Goal: Find specific page/section

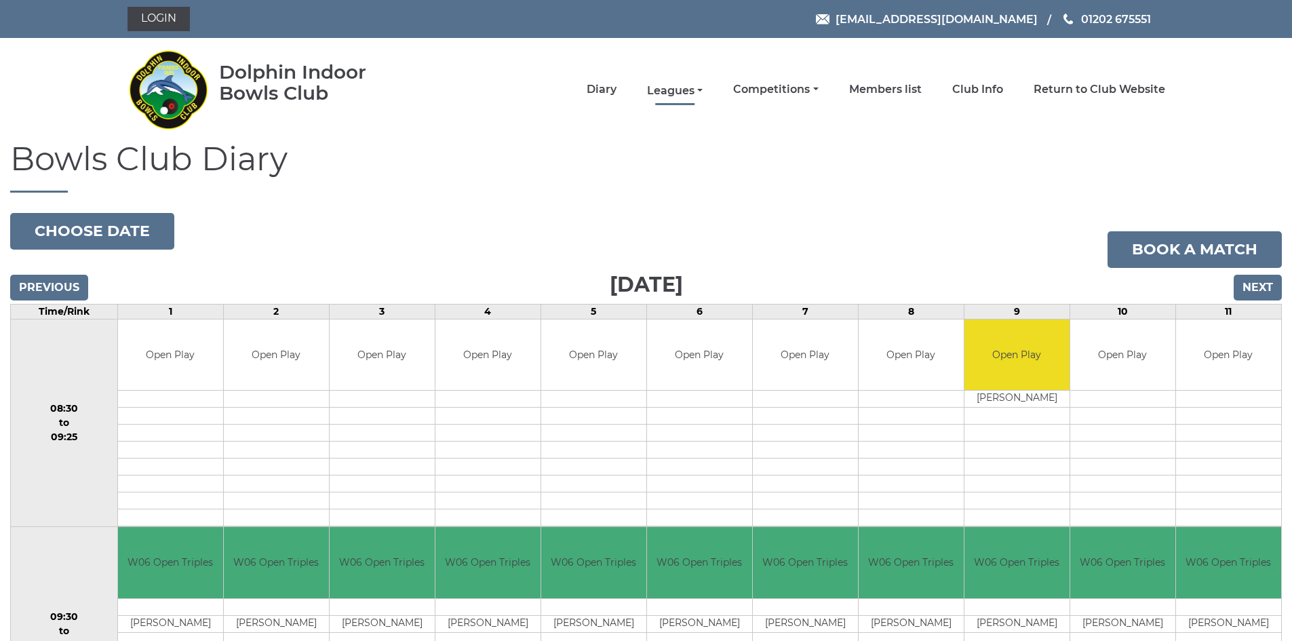
click at [662, 92] on link "Leagues" at bounding box center [675, 90] width 56 height 15
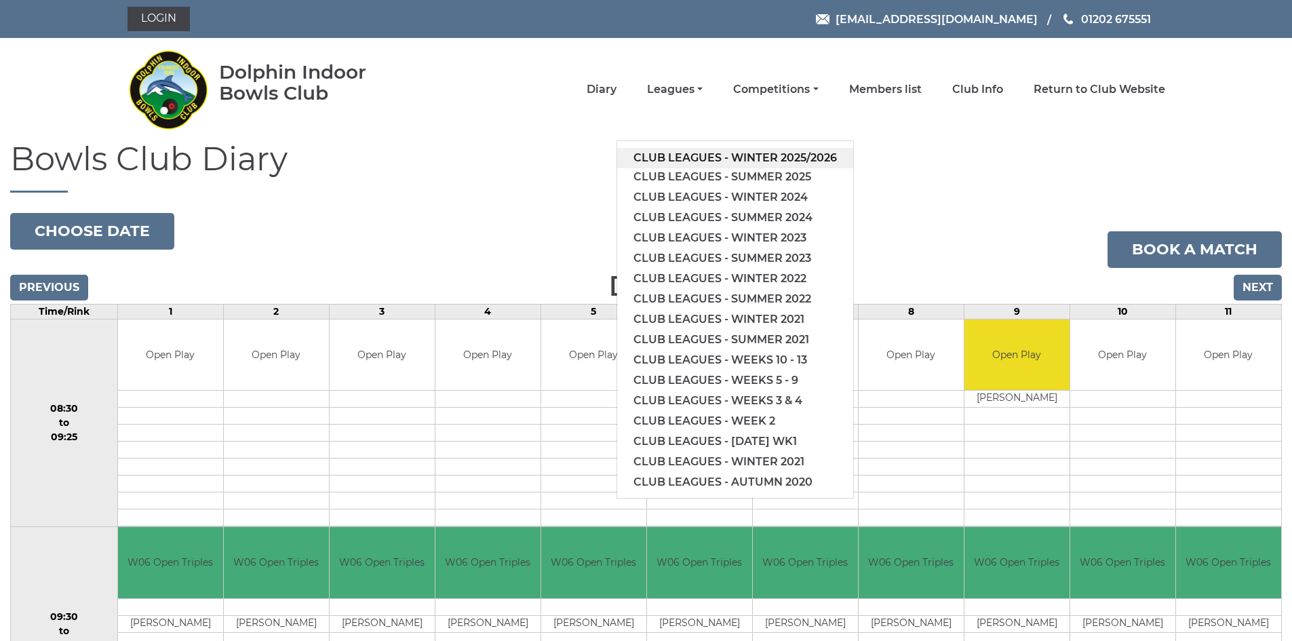
click at [688, 153] on link "Club leagues - Winter 2025/2026" at bounding box center [735, 158] width 236 height 20
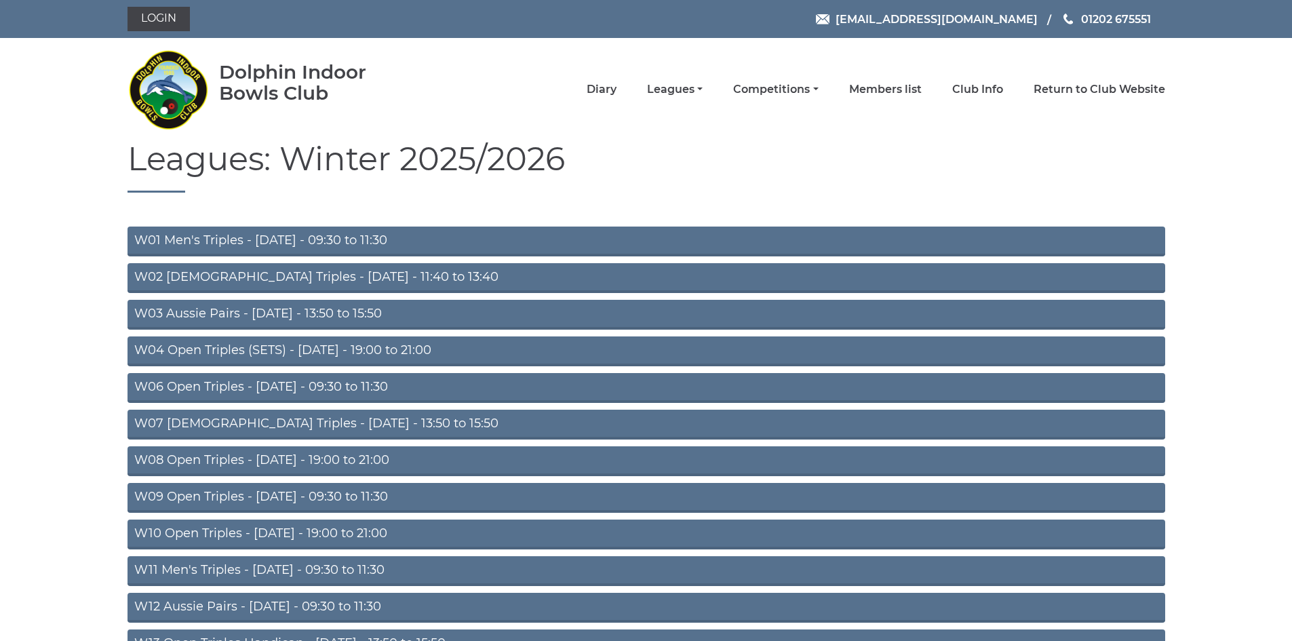
click at [312, 342] on link "W04 Open Triples (SETS) - Monday - 19:00 to 21:00" at bounding box center [646, 351] width 1038 height 30
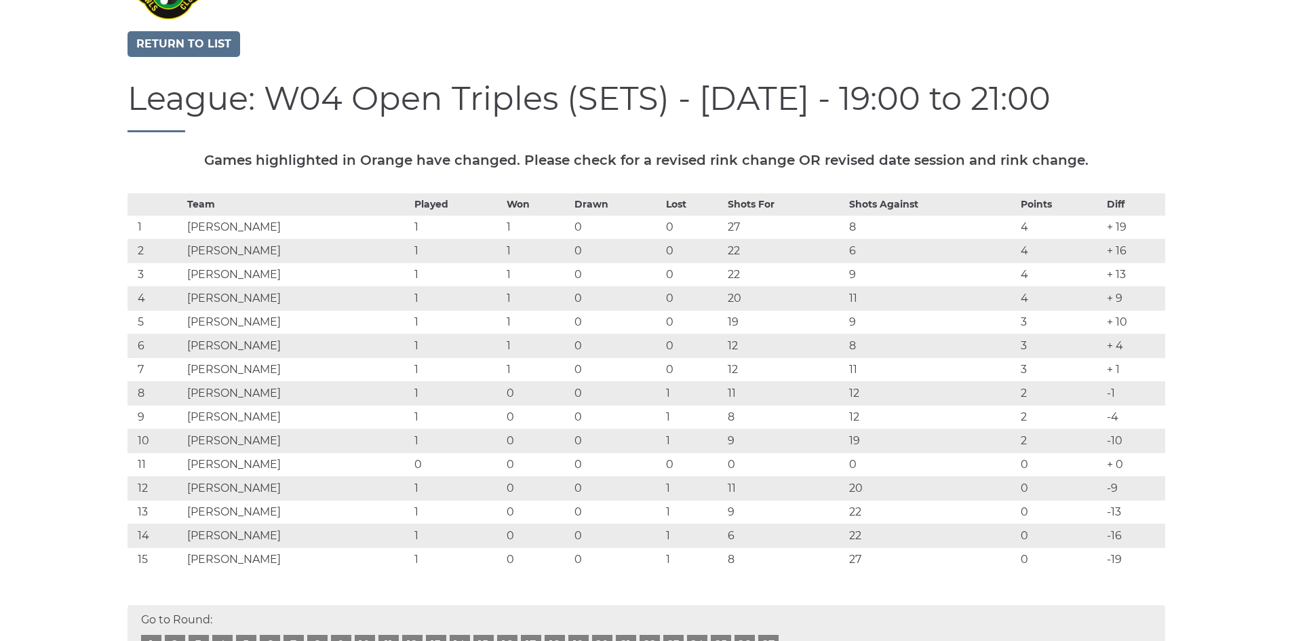
scroll to position [136, 0]
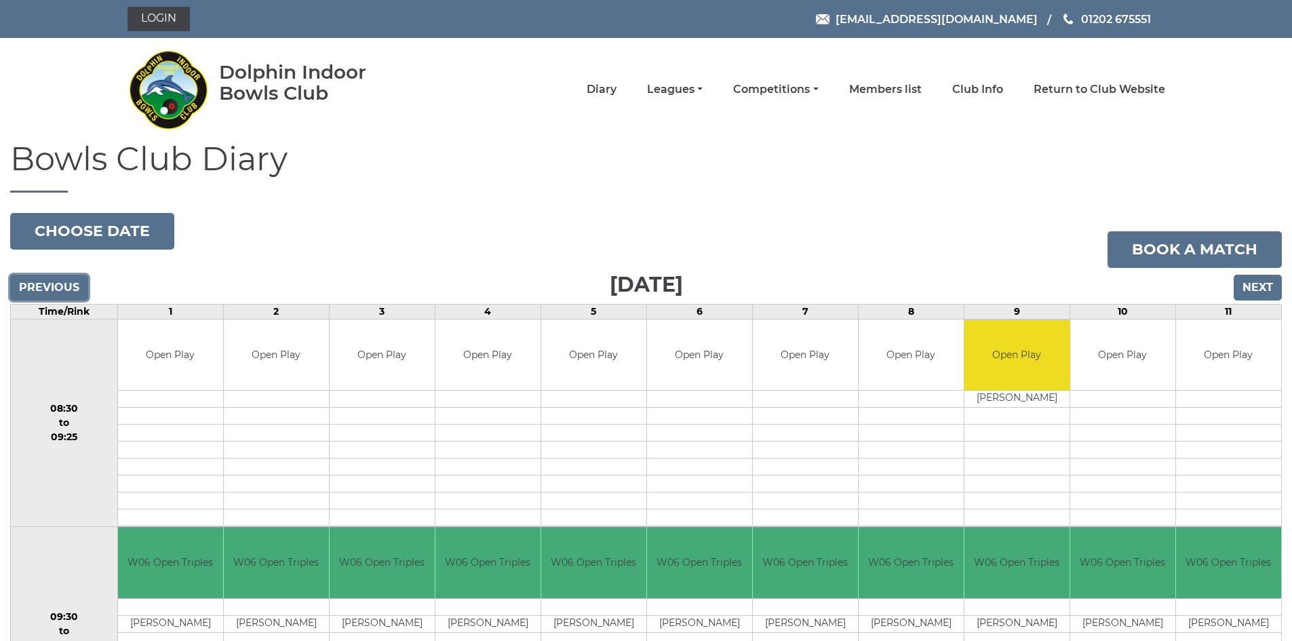
click at [47, 286] on input "Previous" at bounding box center [49, 288] width 78 height 26
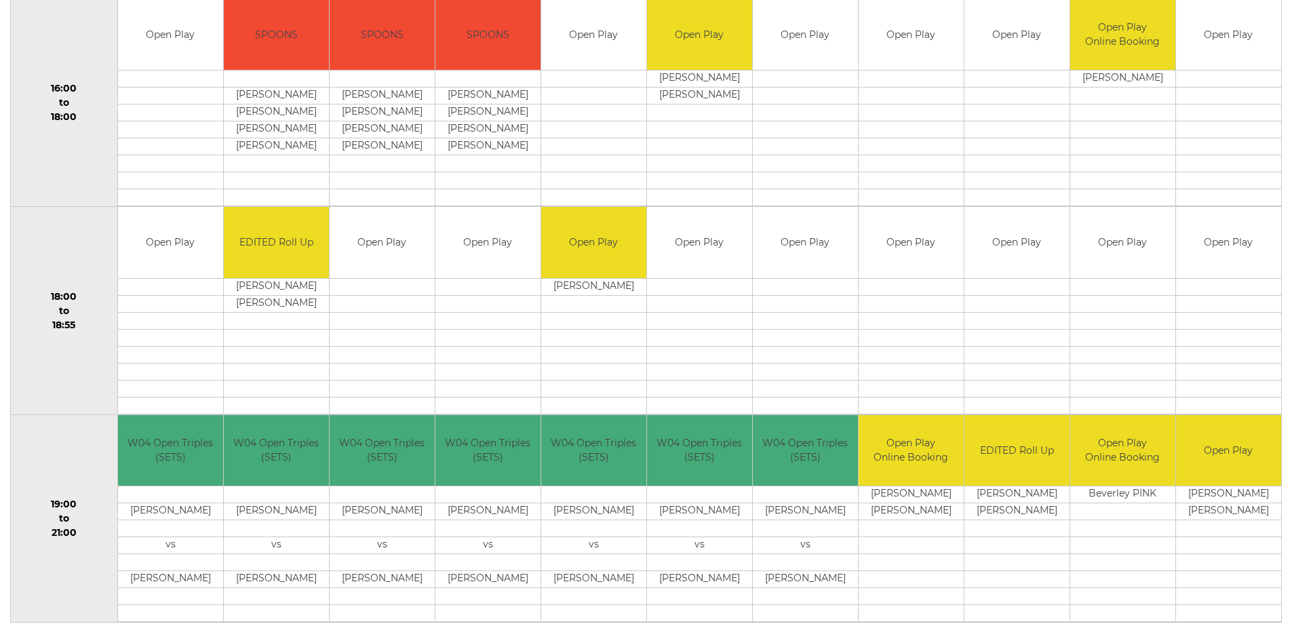
scroll to position [1171, 0]
